Goal: Information Seeking & Learning: Learn about a topic

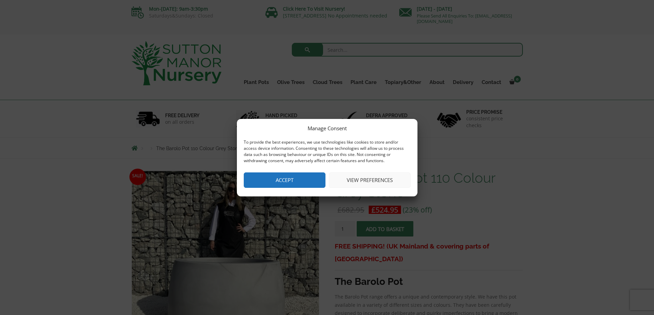
click at [369, 177] on button "View preferences" at bounding box center [370, 180] width 82 height 15
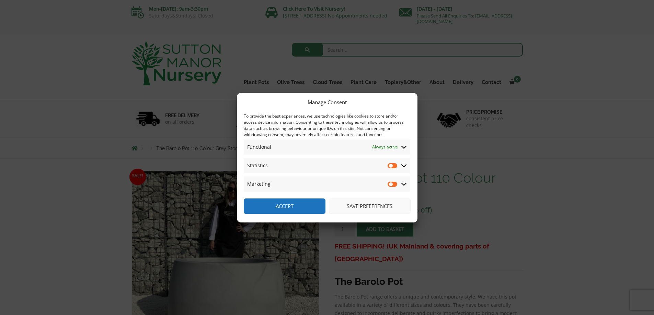
click at [402, 164] on icon at bounding box center [403, 165] width 5 height 3
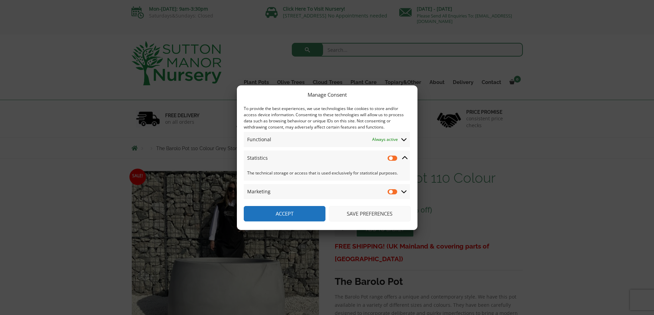
click at [403, 192] on icon at bounding box center [403, 192] width 5 height 6
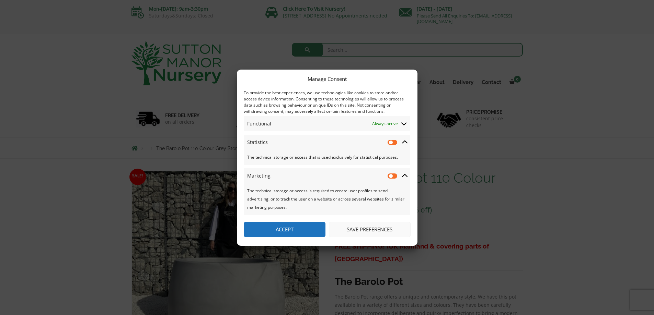
click at [353, 230] on button "Save preferences" at bounding box center [370, 229] width 82 height 15
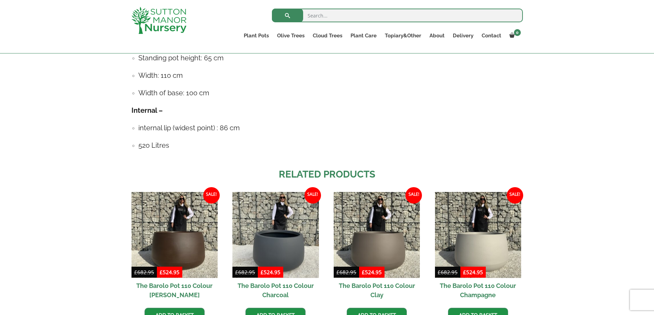
scroll to position [445, 0]
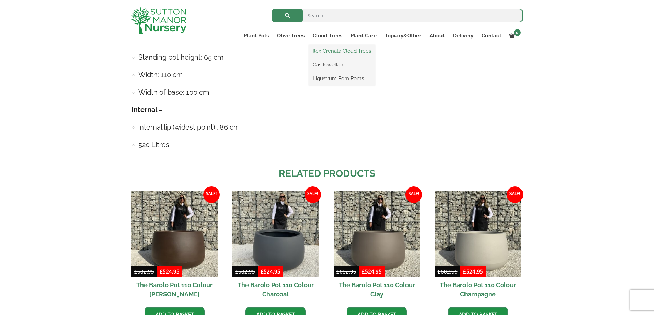
click at [323, 52] on link "Ilex Crenata Cloud Trees" at bounding box center [342, 51] width 67 height 10
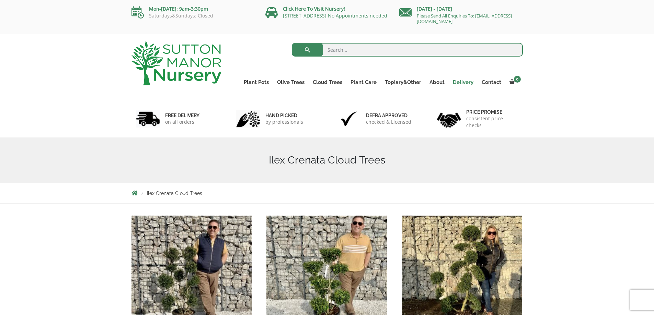
click at [464, 79] on link "Delivery" at bounding box center [463, 83] width 29 height 10
